Goal: Check status: Check status

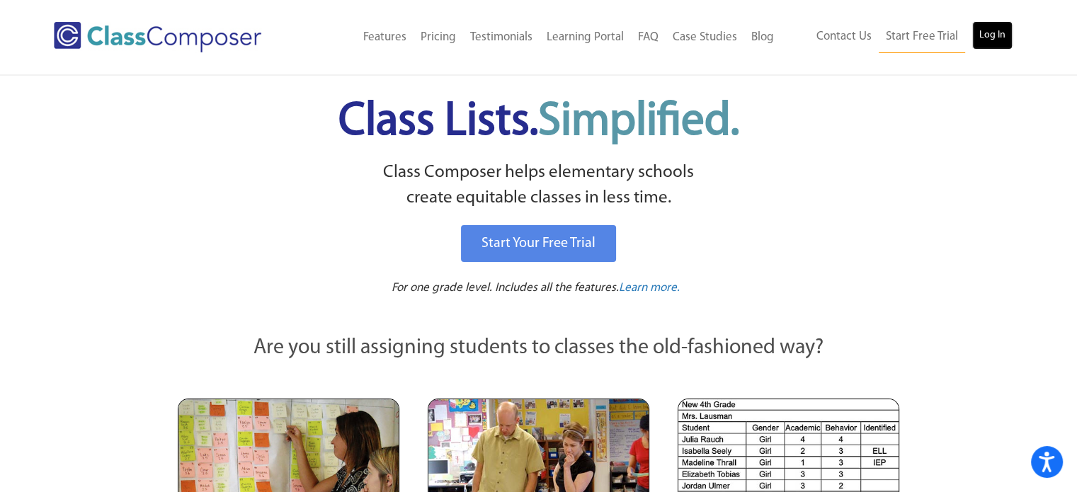
click at [994, 37] on link "Log In" at bounding box center [992, 35] width 40 height 28
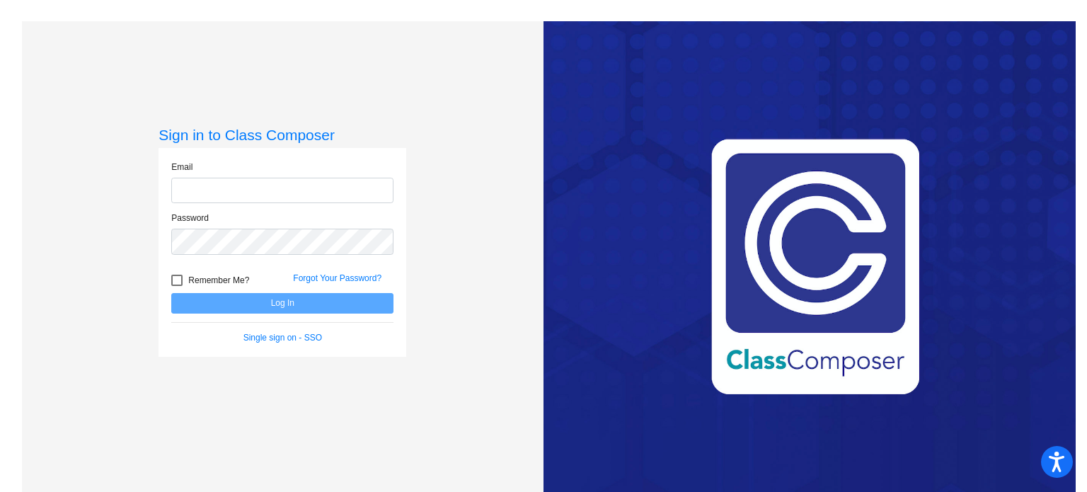
type input "[EMAIL_ADDRESS][DOMAIN_NAME]"
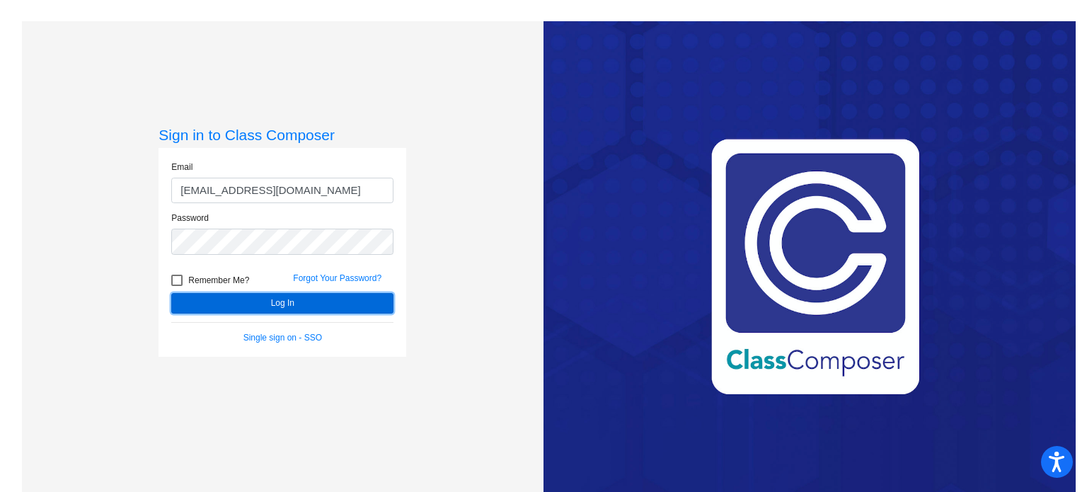
click at [202, 301] on button "Log In" at bounding box center [282, 303] width 222 height 21
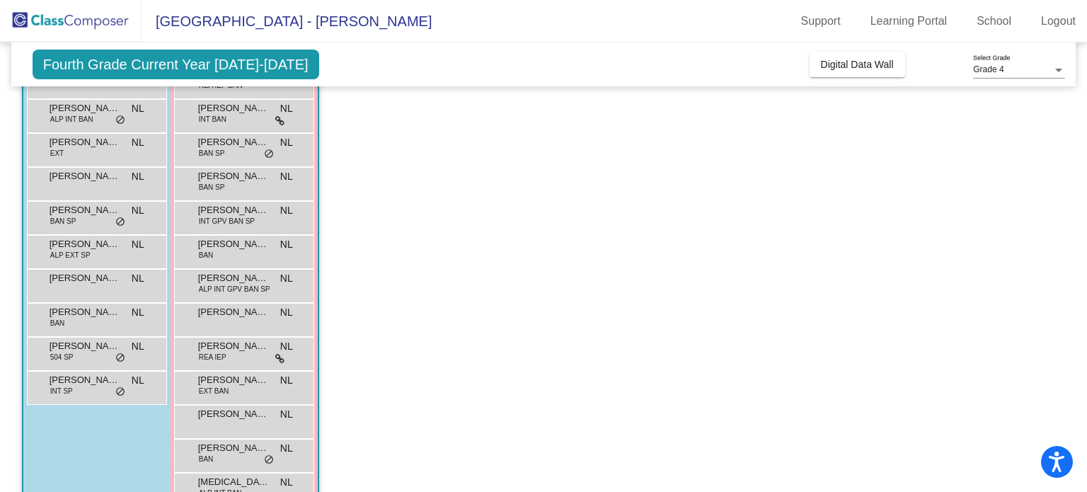
scroll to position [200, 0]
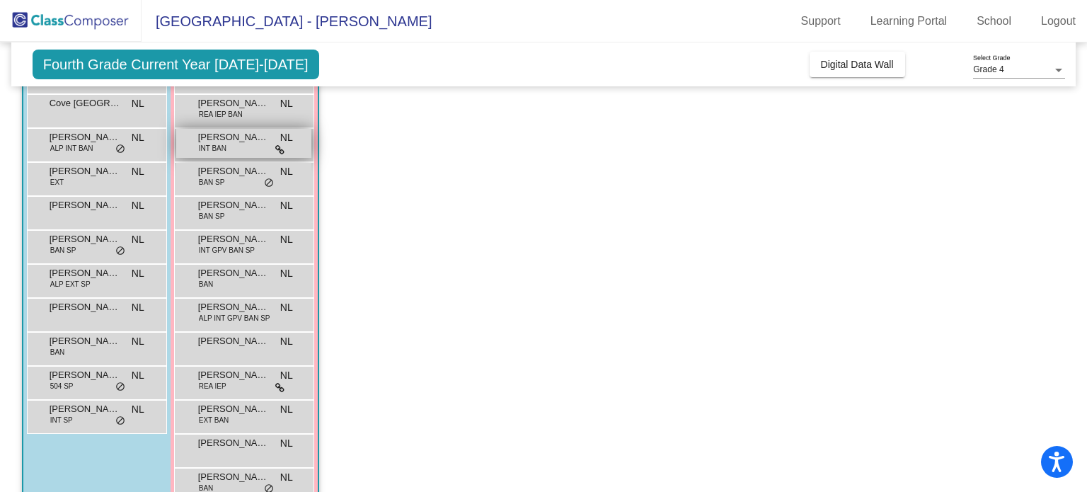
click at [256, 147] on div "[PERSON_NAME] INT BAN NL lock do_not_disturb_alt" at bounding box center [243, 143] width 135 height 29
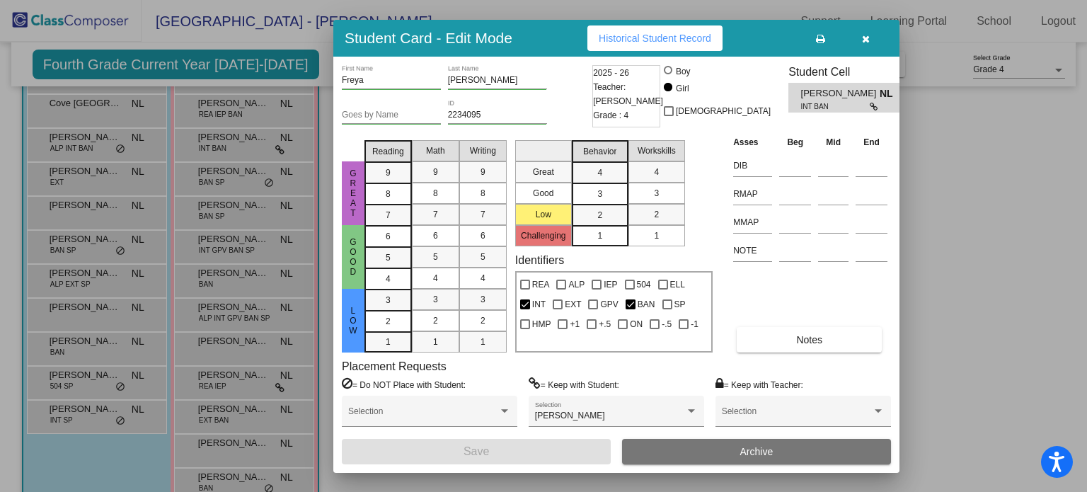
click at [269, 70] on div at bounding box center [543, 246] width 1087 height 492
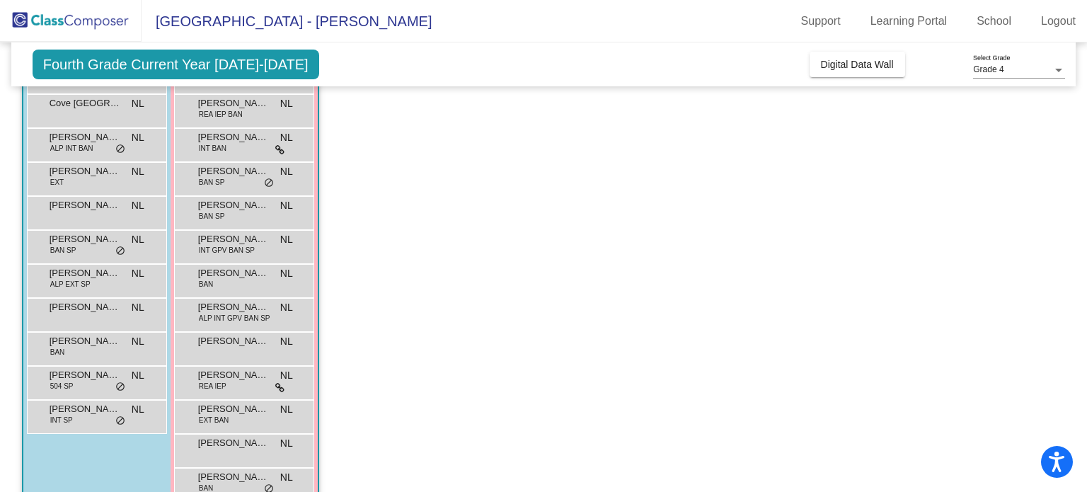
click at [258, 67] on span "Fourth Grade Current Year [DATE]-[DATE]" at bounding box center [176, 65] width 287 height 30
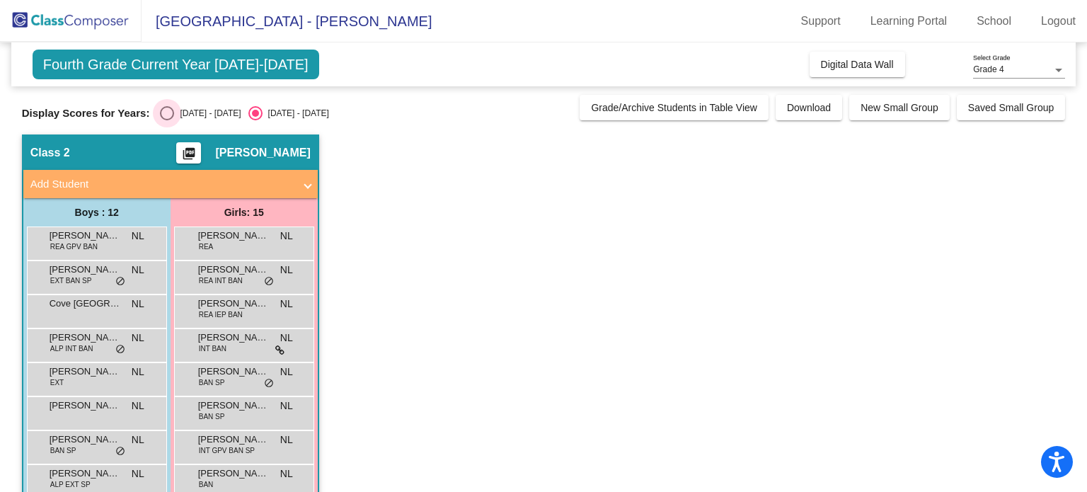
click at [166, 112] on div "Select an option" at bounding box center [167, 113] width 14 height 14
click at [166, 120] on input "[DATE] - [DATE]" at bounding box center [166, 120] width 1 height 1
radio input "true"
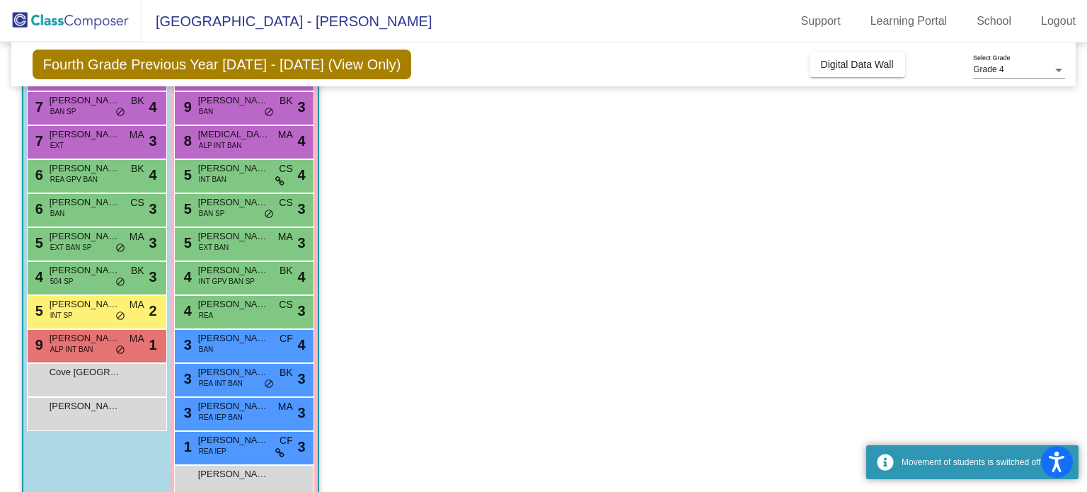
scroll to position [204, 0]
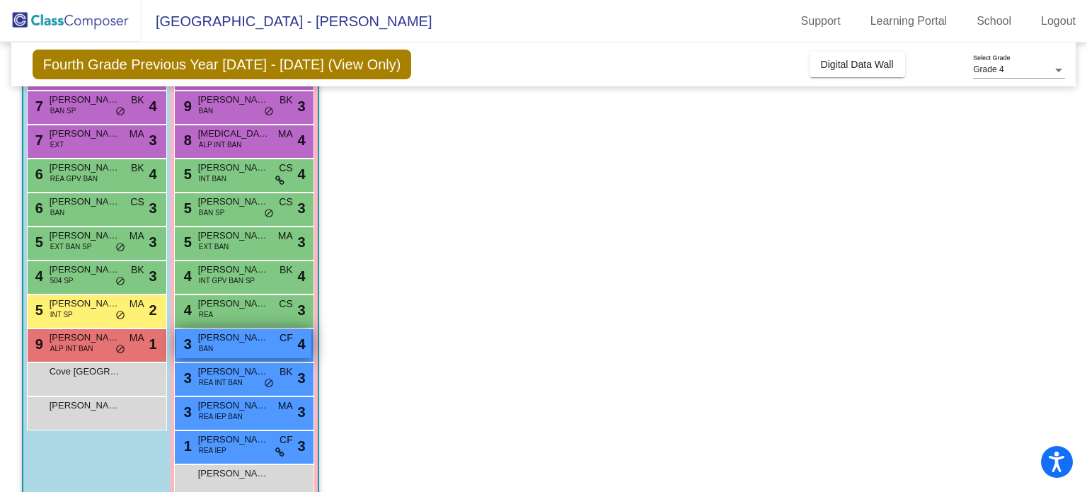
click at [248, 341] on span "[PERSON_NAME]" at bounding box center [233, 338] width 71 height 14
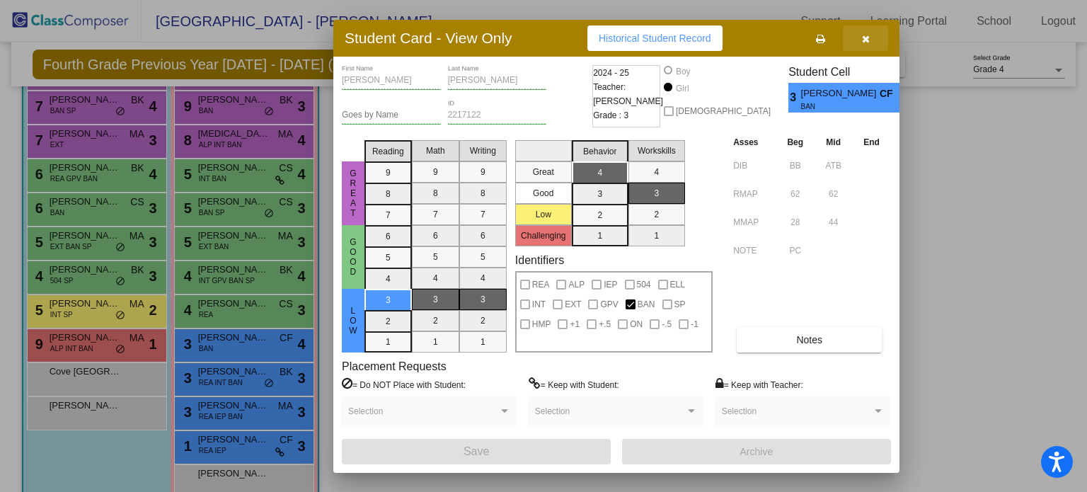
click at [871, 40] on button "button" at bounding box center [865, 37] width 45 height 25
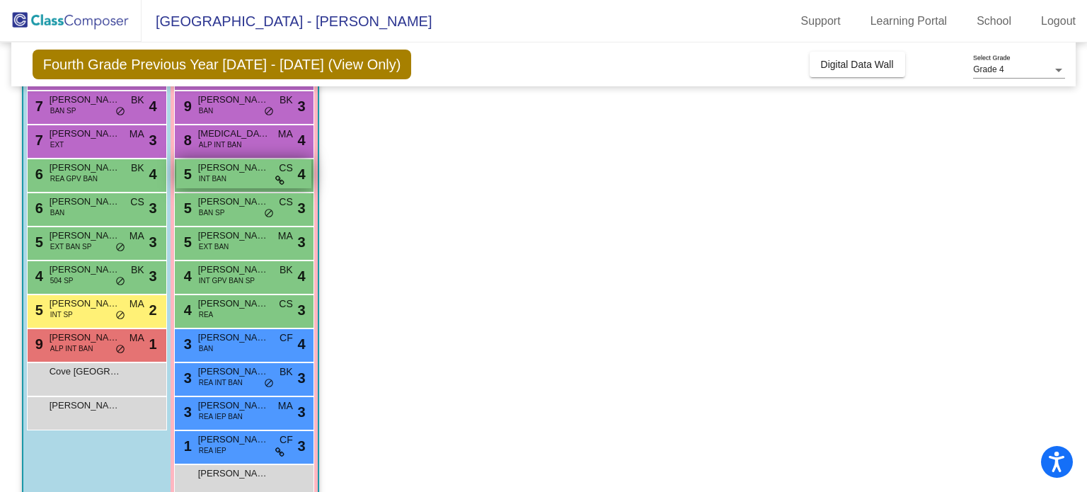
click at [236, 178] on div "5 [PERSON_NAME] INT BAN CS lock do_not_disturb_alt 4" at bounding box center [243, 173] width 135 height 29
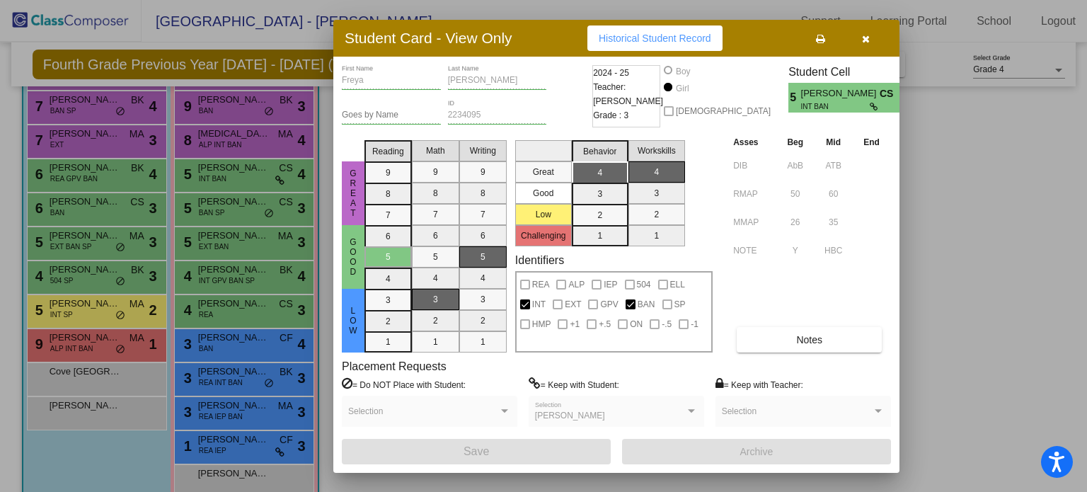
click at [864, 36] on icon "button" at bounding box center [866, 39] width 8 height 10
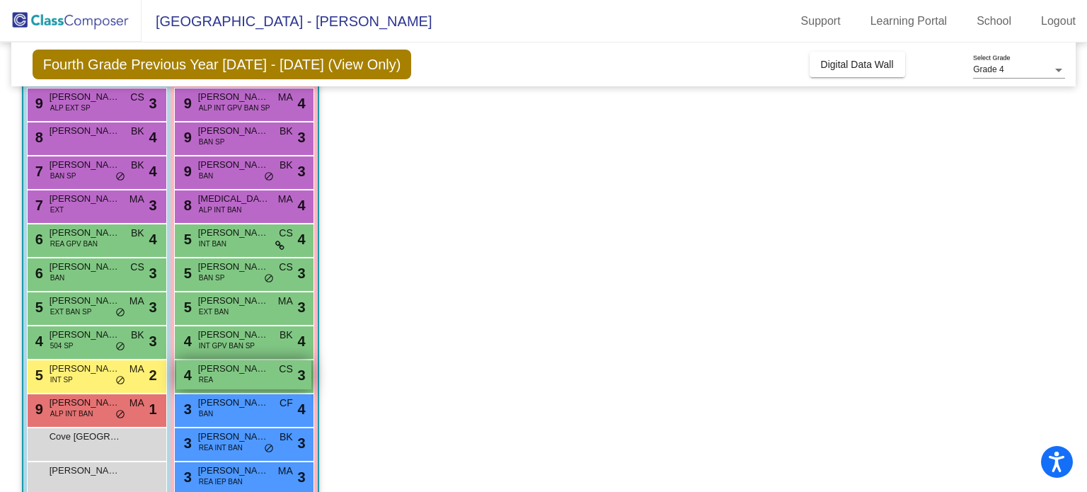
scroll to position [0, 0]
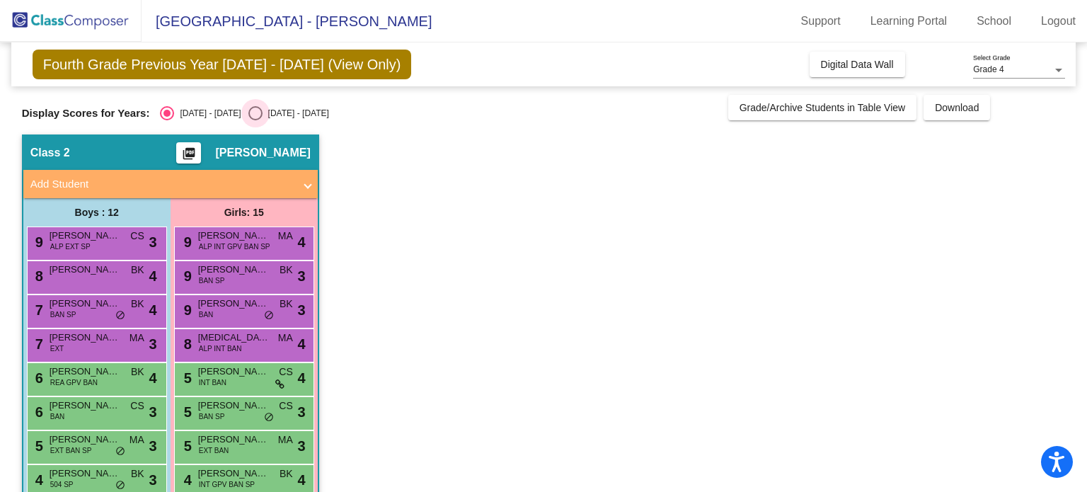
click at [248, 110] on div "Select an option" at bounding box center [255, 113] width 14 height 14
click at [255, 120] on input "[DATE] - [DATE]" at bounding box center [255, 120] width 1 height 1
radio input "true"
